Goal: Task Accomplishment & Management: Manage account settings

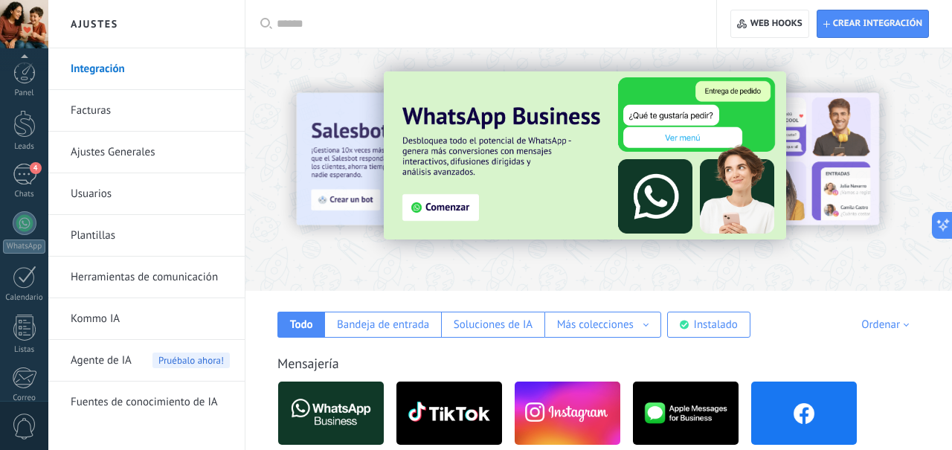
click at [9, 174] on link "4 Chats" at bounding box center [24, 182] width 48 height 36
click at [30, 169] on span "4" at bounding box center [36, 168] width 12 height 12
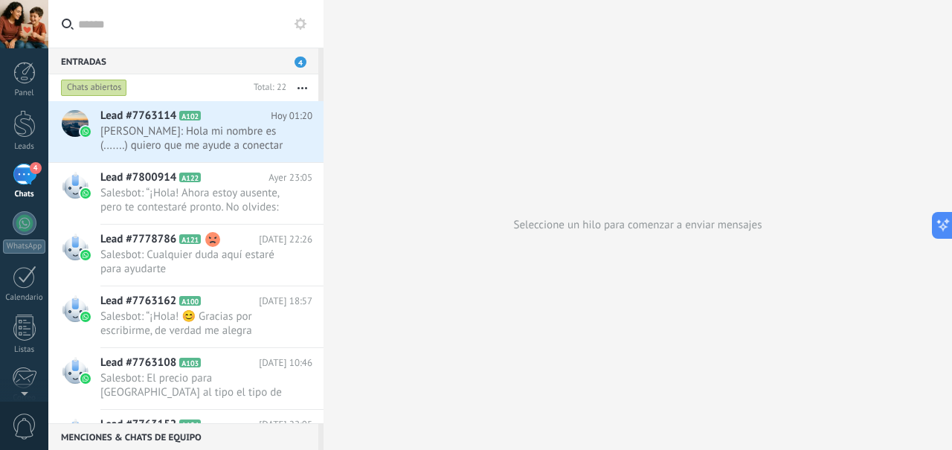
click at [113, 129] on span "[PERSON_NAME]: Hola mi nombre es (.......) quiero que me ayude a conectar emoci…" at bounding box center [192, 138] width 184 height 28
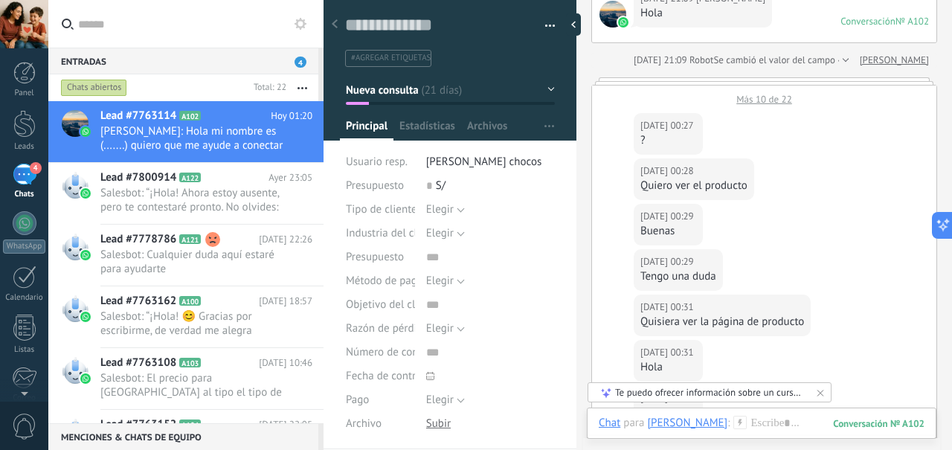
scroll to position [2444, 0]
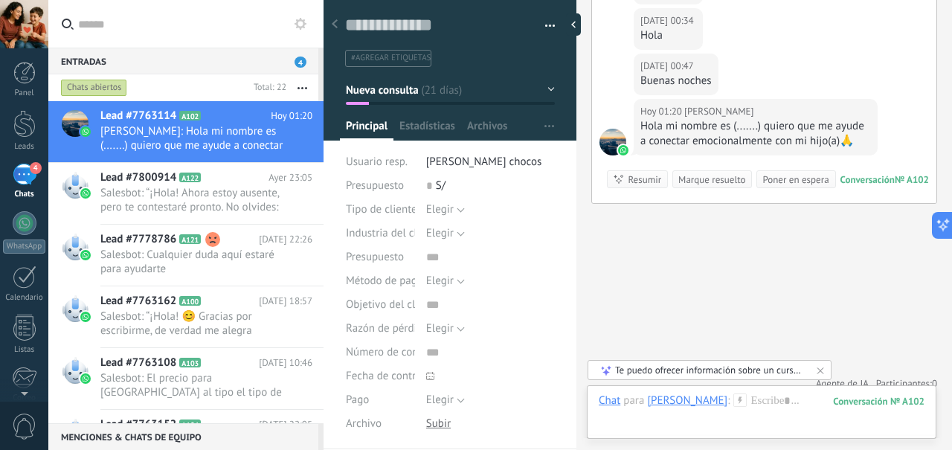
click at [103, 186] on span "Salesbot: “¡Hola! Ahora estoy ausente, pero te contestaré pronto. No olvides: l…" at bounding box center [192, 200] width 184 height 28
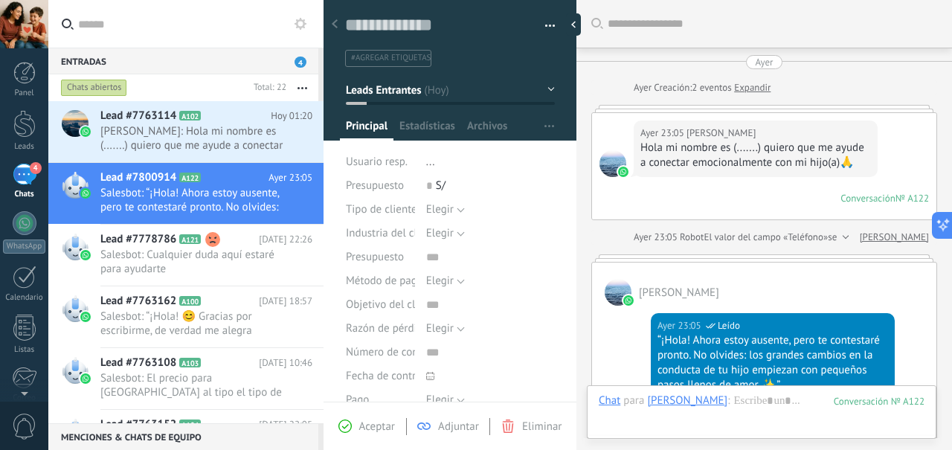
scroll to position [370, 0]
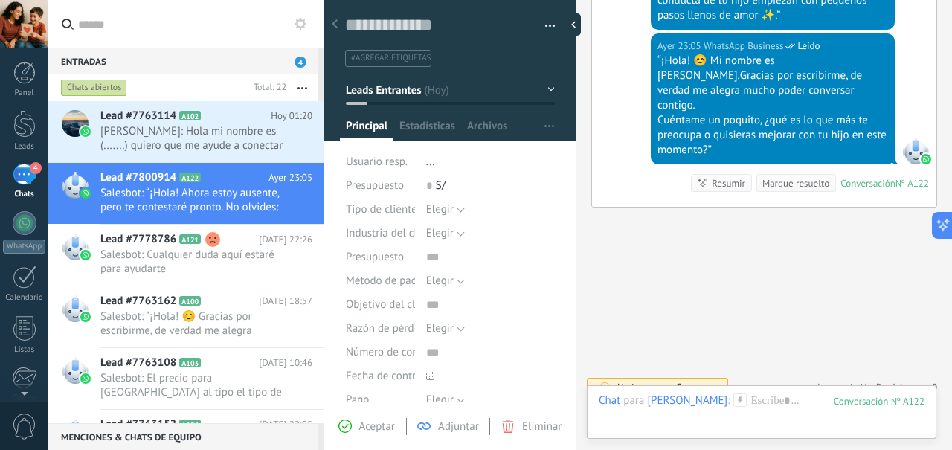
click at [91, 260] on div at bounding box center [74, 255] width 52 height 61
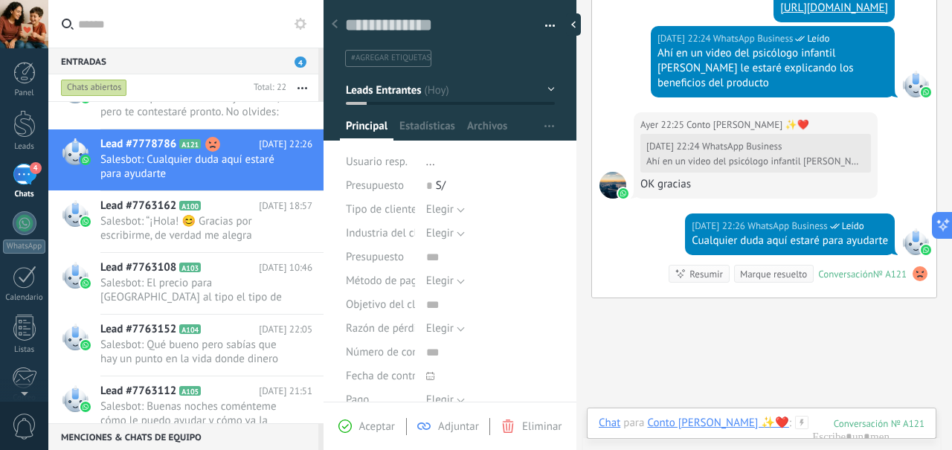
scroll to position [112, 0]
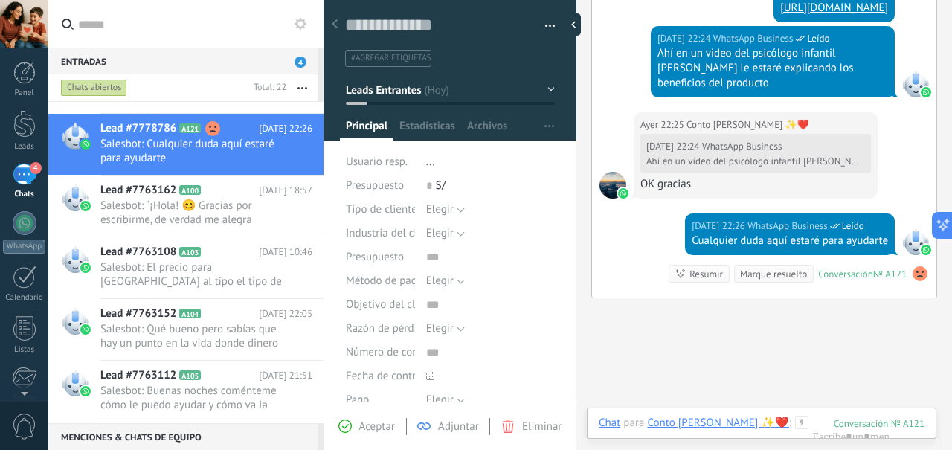
click at [18, 240] on div "WhatsApp" at bounding box center [24, 247] width 42 height 14
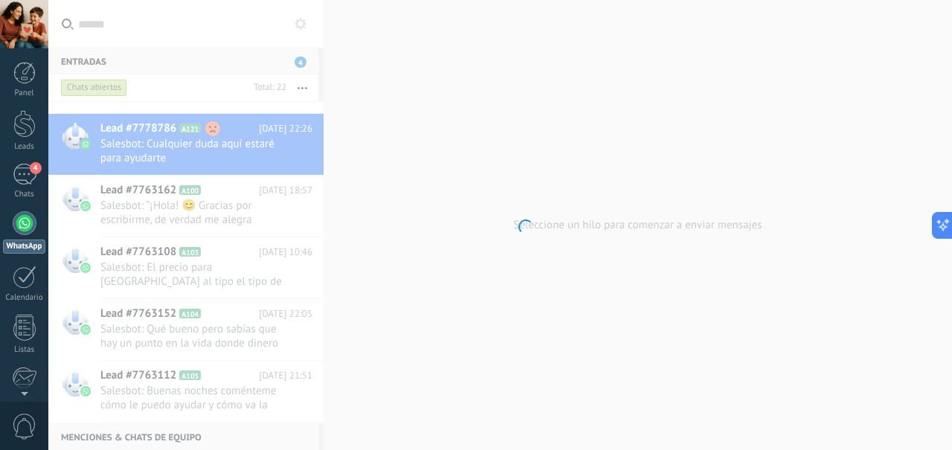
scroll to position [872, 0]
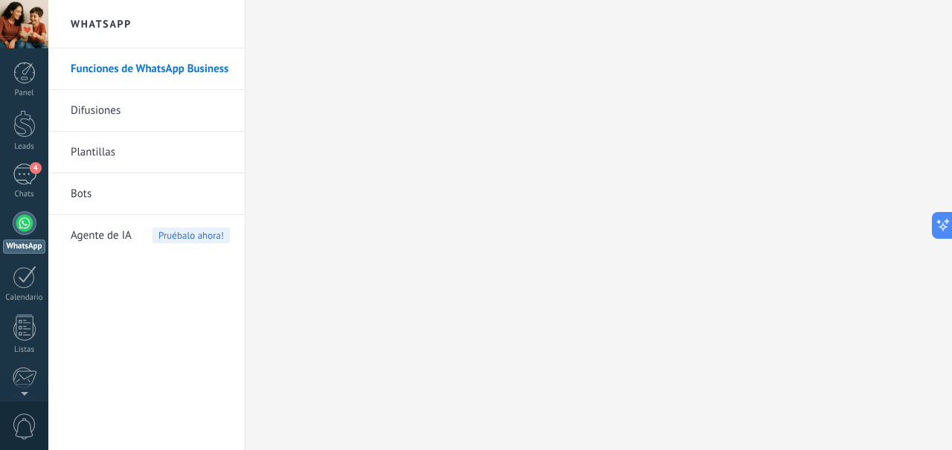
click at [95, 237] on span "Agente de IA" at bounding box center [101, 236] width 61 height 42
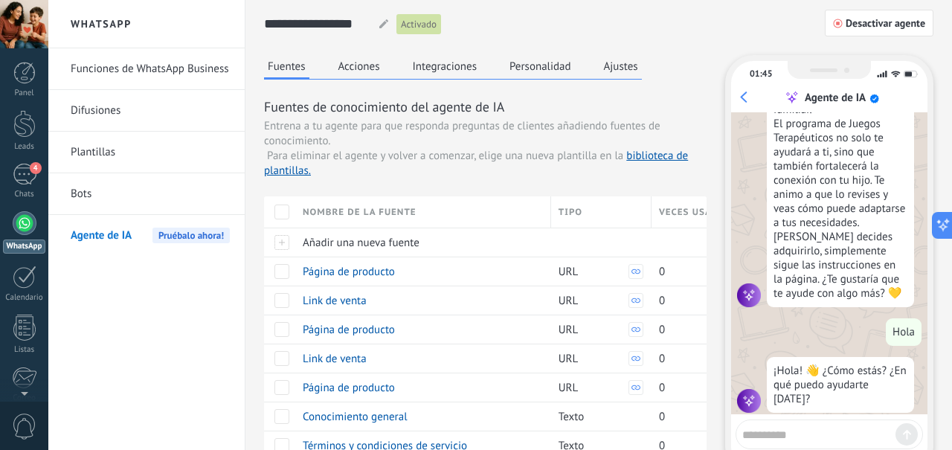
scroll to position [1697, 0]
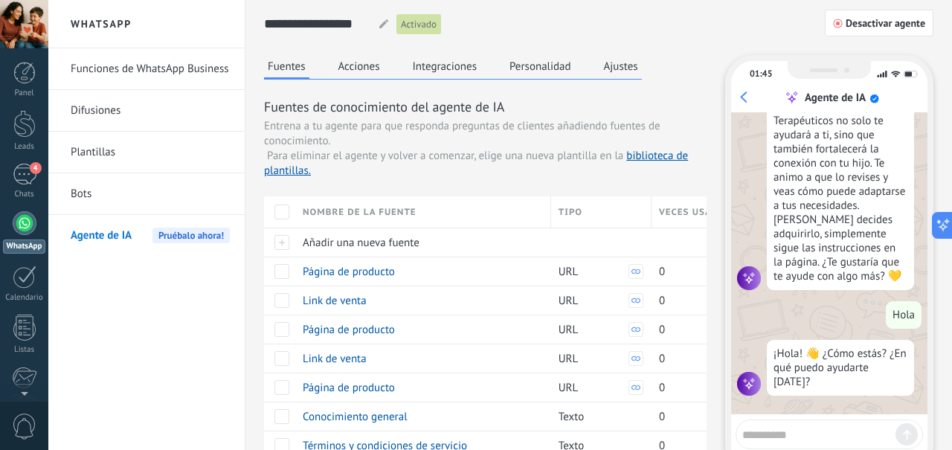
click at [286, 208] on div at bounding box center [281, 212] width 15 height 15
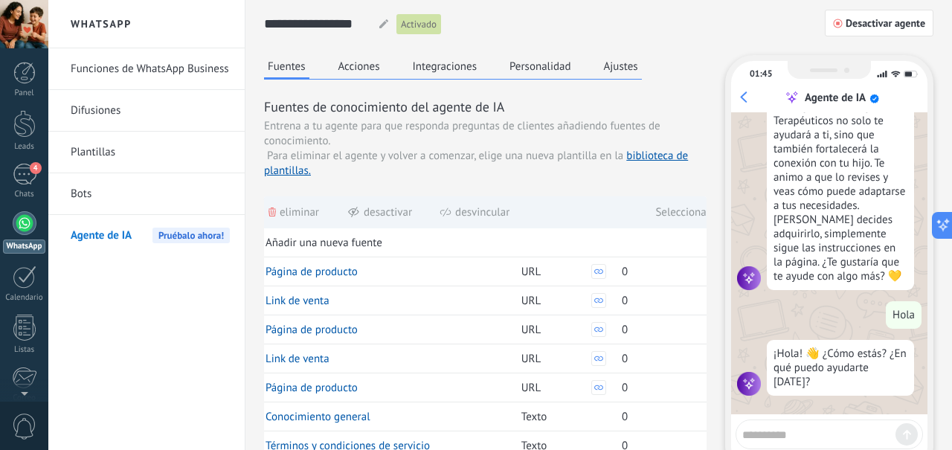
scroll to position [0, 45]
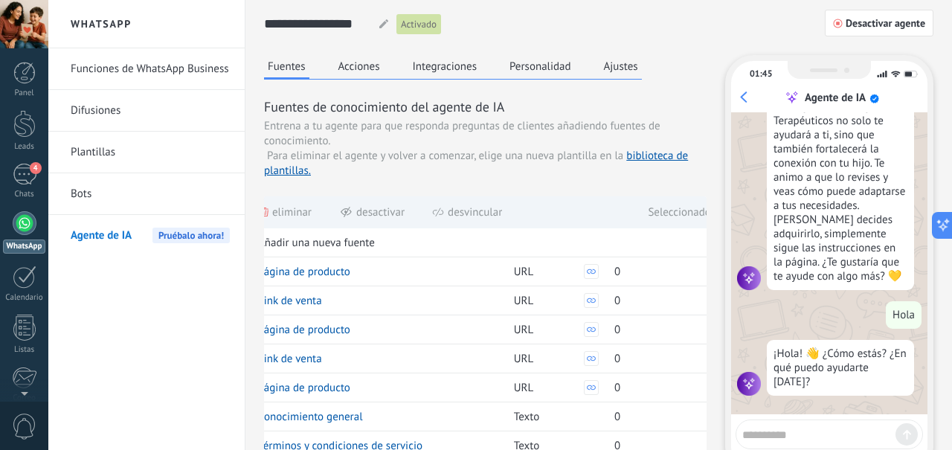
click at [699, 211] on div "Seleccionado 9" at bounding box center [684, 212] width 72 height 33
click at [626, 59] on button "Ajustes" at bounding box center [621, 66] width 42 height 22
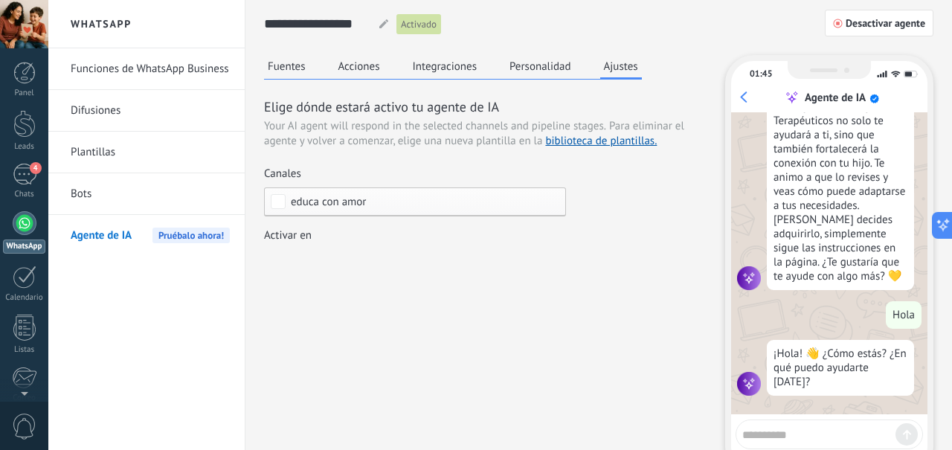
click at [0, 0] on div "Leads Entrantes Nueva consulta Cualificado Llamada agendada Propuesta en prepar…" at bounding box center [0, 0] width 0 height 0
click at [643, 232] on div at bounding box center [500, 225] width 904 height 450
click at [0, 0] on div "Leads Entrantes Nueva consulta Cualificado Llamada agendada Propuesta en prepar…" at bounding box center [0, 0] width 0 height 0
click at [0, 0] on label "Llamada agendada" at bounding box center [0, 0] width 0 height 0
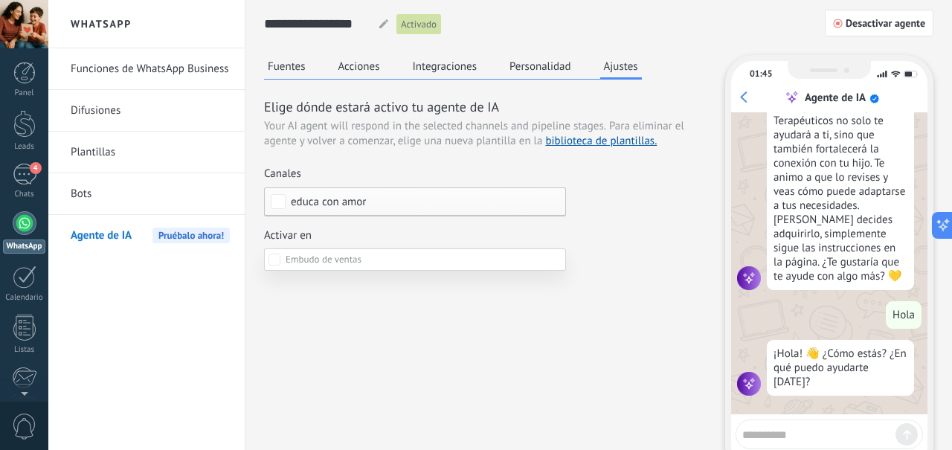
click at [0, 0] on label "Seguimiento" at bounding box center [0, 0] width 0 height 0
click at [0, 0] on label "Propuesta enviada" at bounding box center [0, 0] width 0 height 0
click at [639, 269] on div at bounding box center [500, 225] width 904 height 450
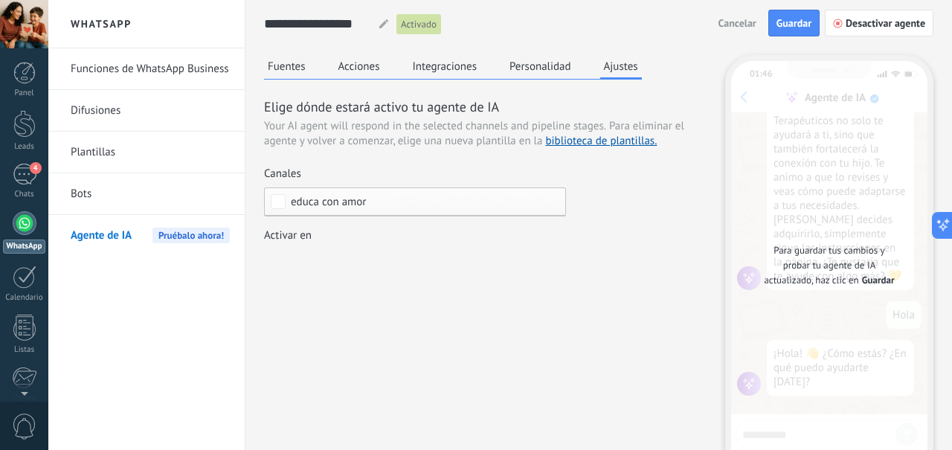
click at [0, 0] on div "Leads Entrantes Nueva consulta Cualificado Llamada agendada Propuesta en prepar…" at bounding box center [0, 0] width 0 height 0
click at [0, 0] on label "Propuesta en preparación" at bounding box center [0, 0] width 0 height 0
click at [609, 359] on div at bounding box center [500, 225] width 904 height 450
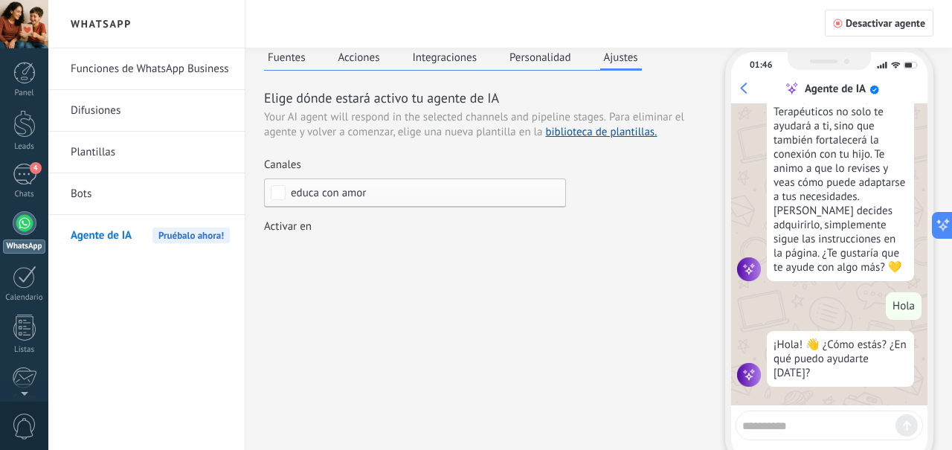
scroll to position [10, 0]
type textarea "**********"
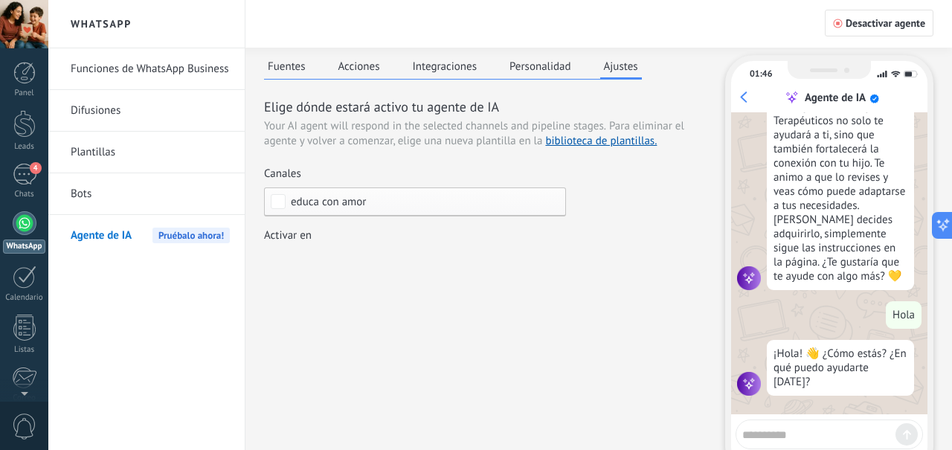
scroll to position [872, 0]
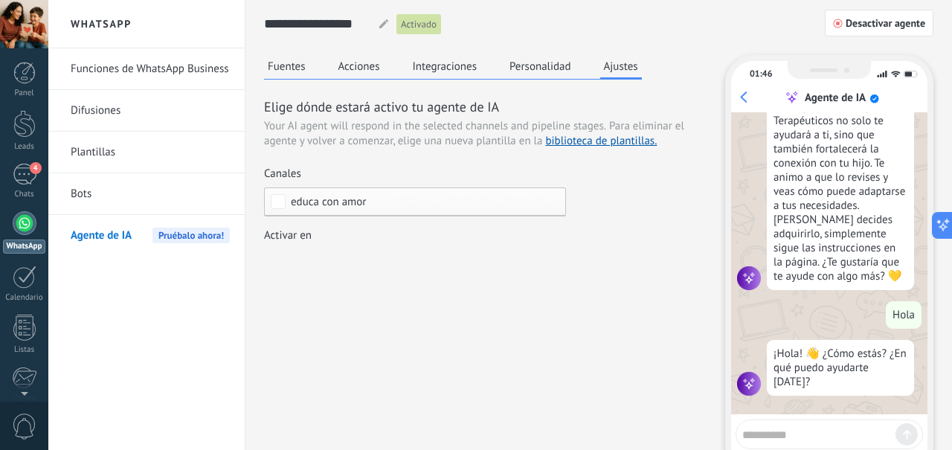
click at [21, 143] on div "Leads" at bounding box center [24, 147] width 43 height 10
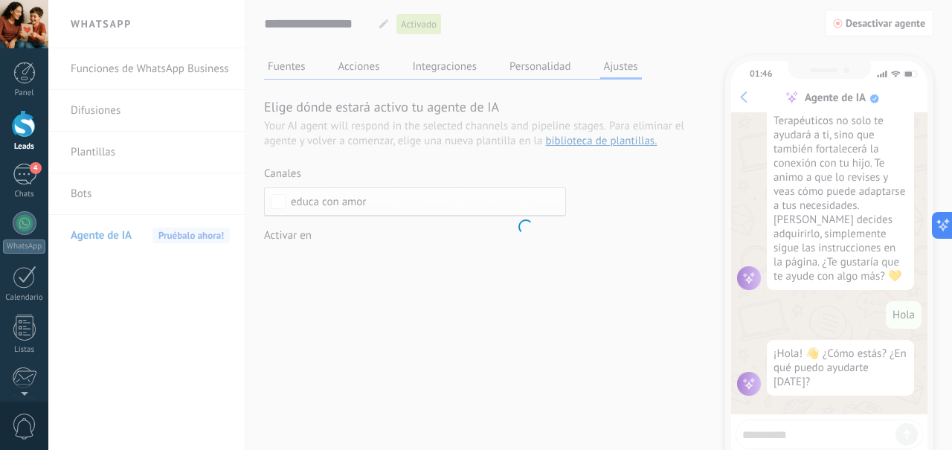
scroll to position [906, 0]
